Goal: Use online tool/utility: Utilize a website feature to perform a specific function

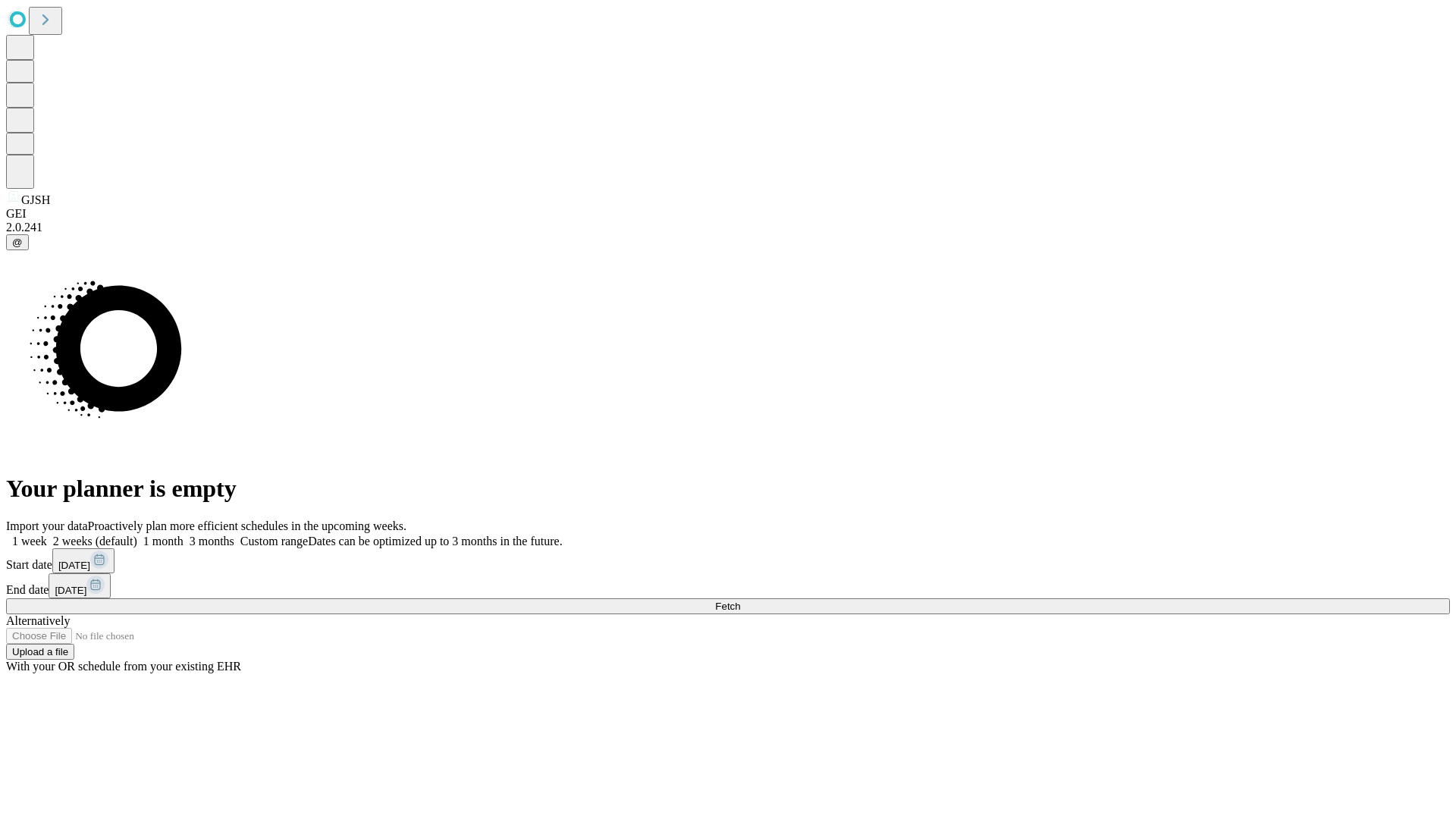
click at [740, 600] on span "Fetch" at bounding box center [727, 606] width 25 height 11
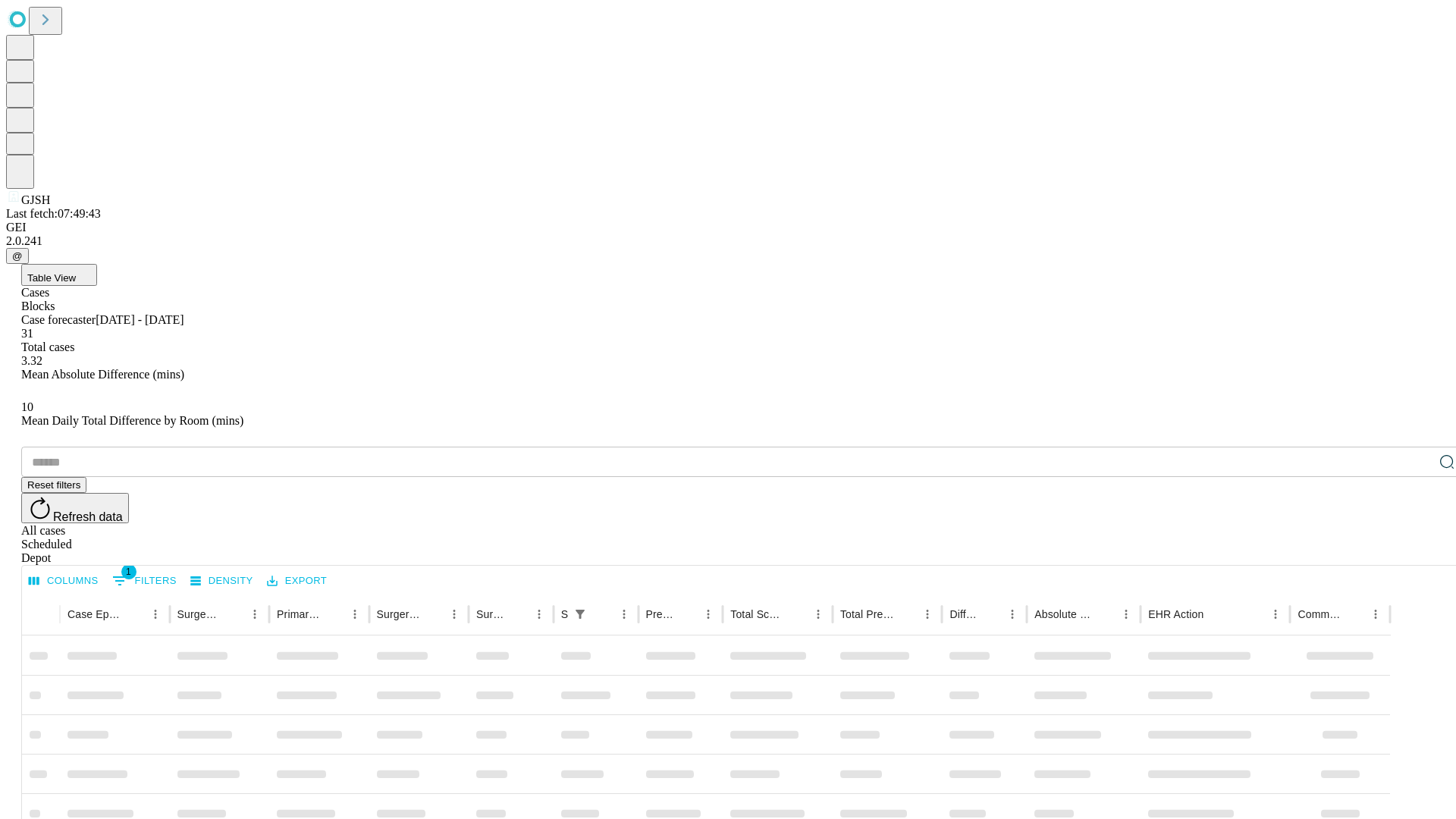
click at [76, 273] on span "Table View" at bounding box center [52, 278] width 49 height 11
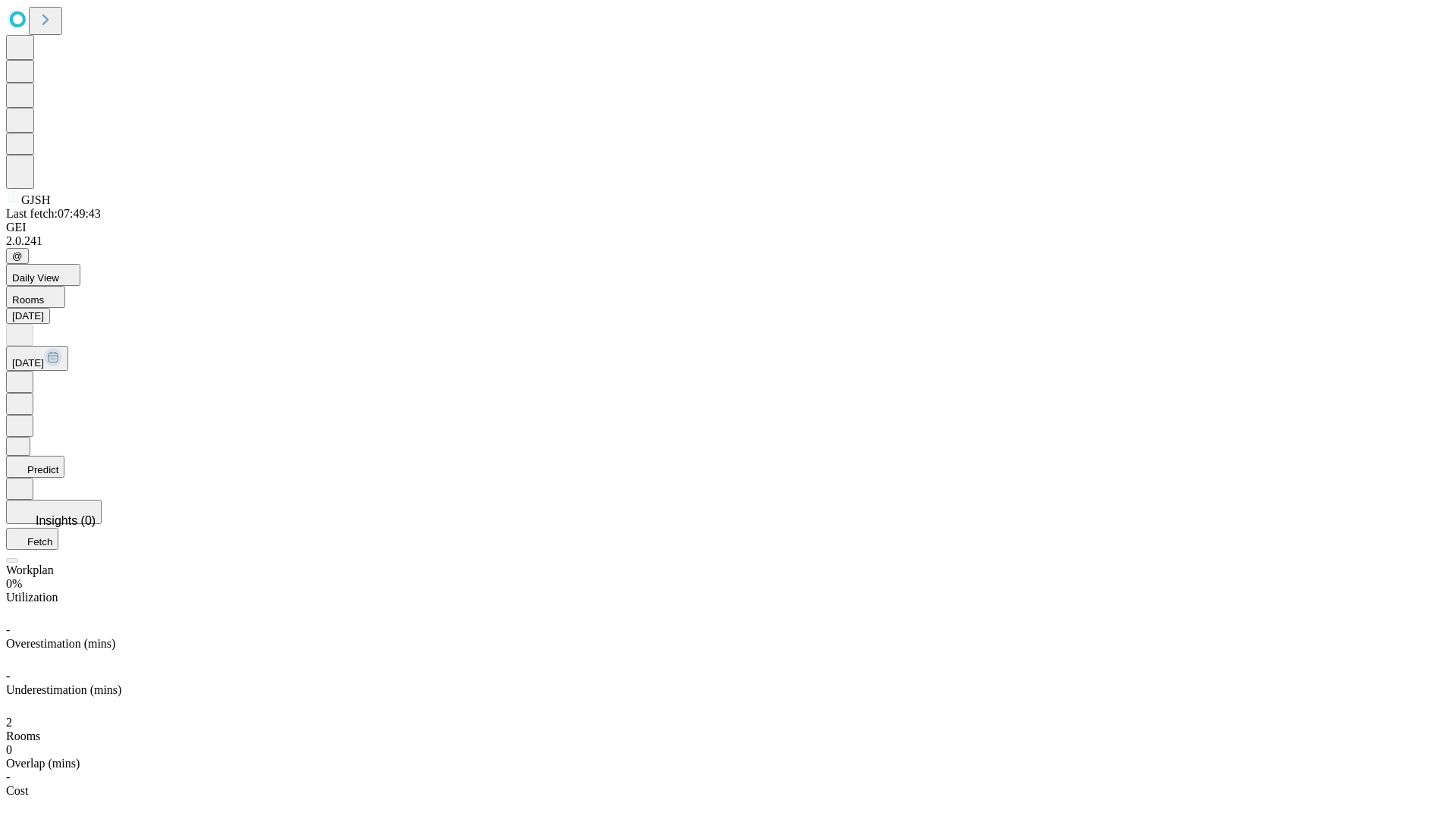
click at [65, 456] on button "Predict" at bounding box center [35, 467] width 59 height 22
